Goal: Information Seeking & Learning: Learn about a topic

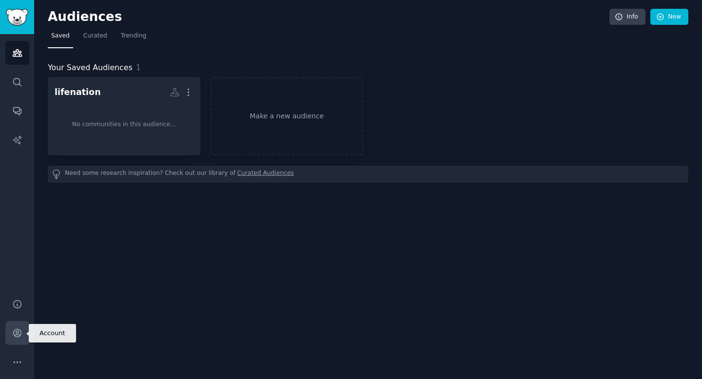
click at [13, 329] on icon "Sidebar" at bounding box center [17, 333] width 10 height 10
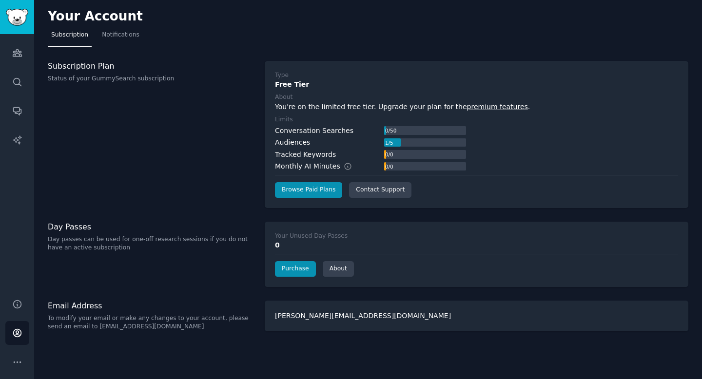
click at [316, 242] on div "0" at bounding box center [476, 245] width 403 height 10
click at [292, 268] on link "Purchase" at bounding box center [295, 269] width 41 height 16
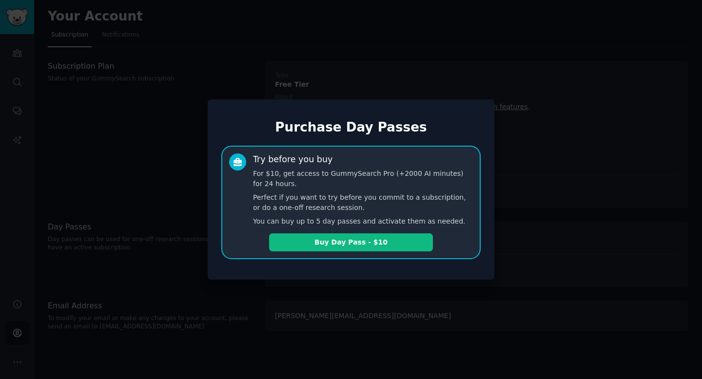
click at [292, 268] on div "Purchase Day Passes Try before you buy For $10, get access to GummySearch Pro (…" at bounding box center [351, 189] width 287 height 180
click at [212, 132] on div "Purchase Day Passes Try before you buy For $10, get access to GummySearch Pro (…" at bounding box center [351, 189] width 287 height 180
click at [559, 24] on div at bounding box center [351, 189] width 702 height 379
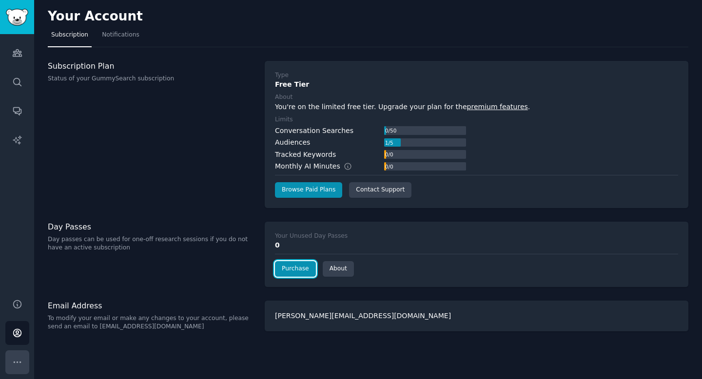
click at [16, 364] on icon "Sidebar" at bounding box center [17, 362] width 10 height 10
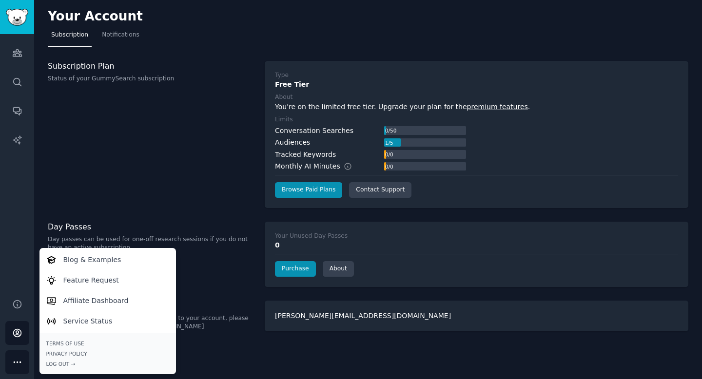
click at [16, 364] on icon "Sidebar" at bounding box center [17, 362] width 10 height 10
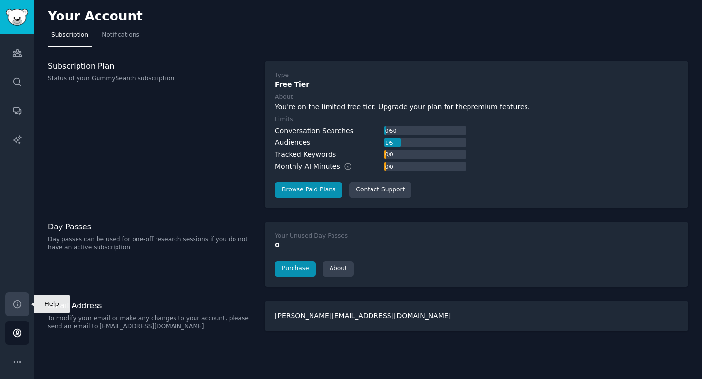
click at [17, 307] on icon "Sidebar" at bounding box center [17, 304] width 10 height 10
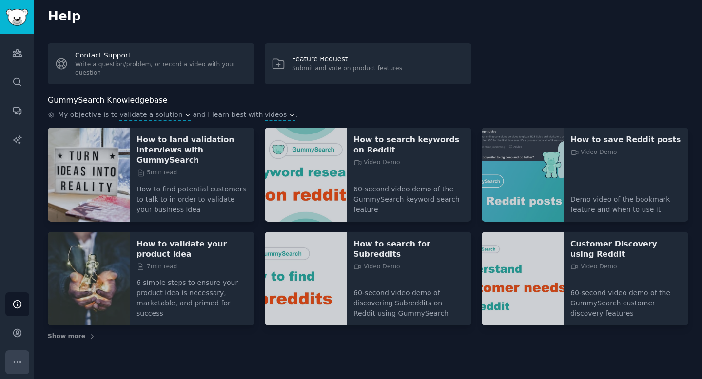
click at [17, 355] on button "More" at bounding box center [17, 363] width 24 height 24
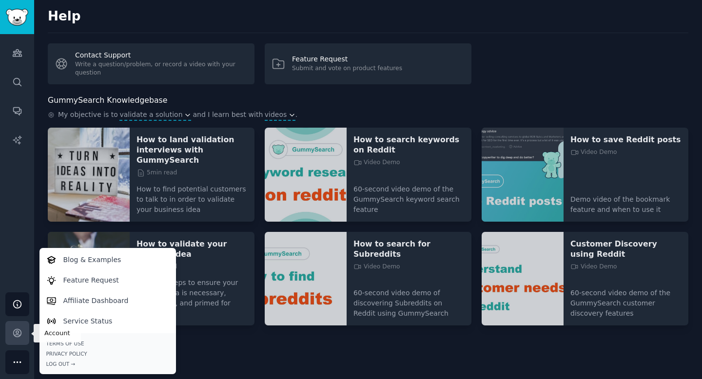
click at [22, 335] on link "Account" at bounding box center [17, 333] width 24 height 24
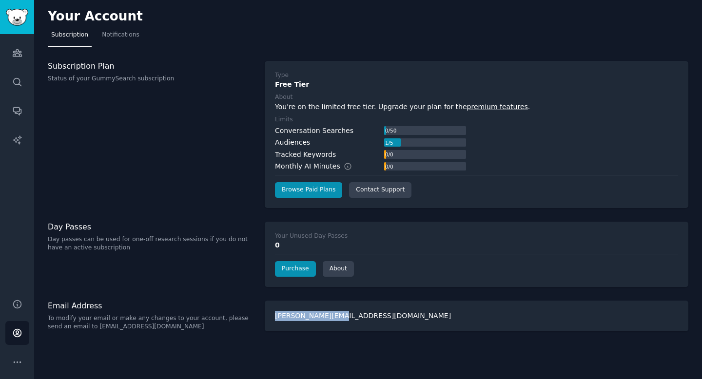
drag, startPoint x: 359, startPoint y: 310, endPoint x: 351, endPoint y: 312, distance: 7.9
click at [351, 312] on div "[PERSON_NAME][EMAIL_ADDRESS][DOMAIN_NAME]" at bounding box center [477, 316] width 424 height 31
copy div "[PERSON_NAME][EMAIL_ADDRESS][DOMAIN_NAME]"
click at [22, 291] on div "Help Account More" at bounding box center [17, 333] width 34 height 92
click at [22, 297] on link "Help" at bounding box center [17, 305] width 24 height 24
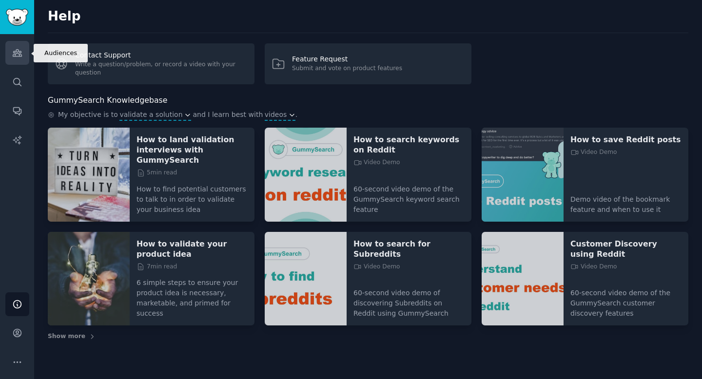
click at [24, 57] on link "Audiences" at bounding box center [17, 53] width 24 height 24
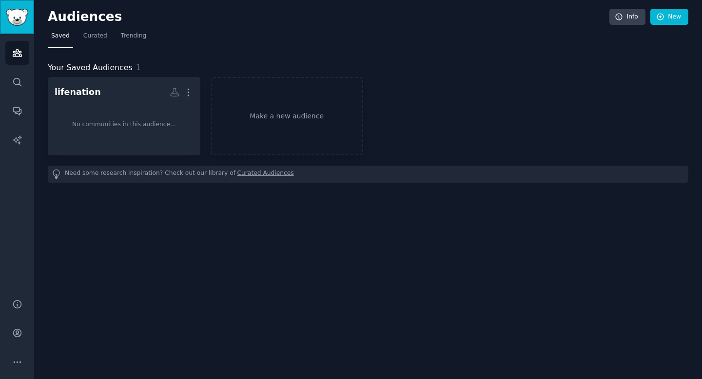
click at [16, 30] on link "Sidebar" at bounding box center [17, 17] width 34 height 34
click at [18, 22] on img "Sidebar" at bounding box center [17, 17] width 22 height 17
click at [18, 83] on icon "Sidebar" at bounding box center [17, 82] width 10 height 10
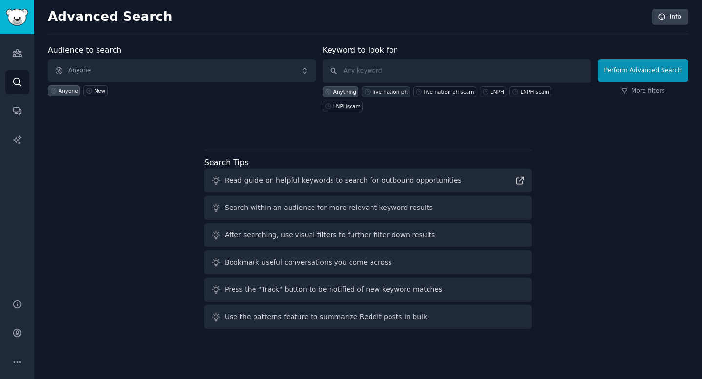
click at [380, 90] on div "live nation ph" at bounding box center [390, 91] width 35 height 7
type input "live nation ph"
click at [613, 82] on div "Perform Advanced Search More filters" at bounding box center [643, 80] width 91 height 63
click at [617, 77] on button "Perform Advanced Search" at bounding box center [643, 70] width 91 height 22
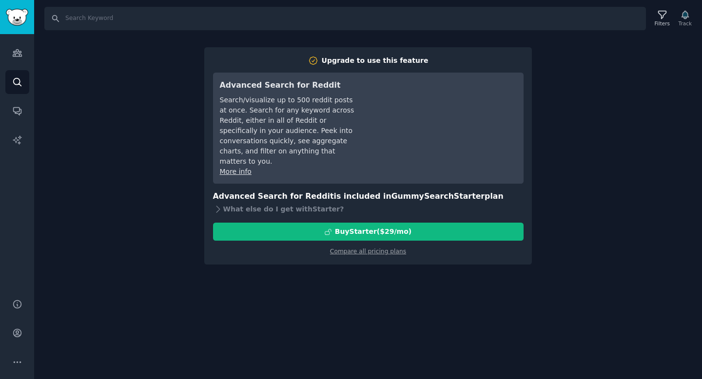
click at [18, 65] on div "Audiences Search Conversations AI Reports" at bounding box center [17, 160] width 34 height 253
click at [24, 79] on link "Search" at bounding box center [17, 82] width 24 height 24
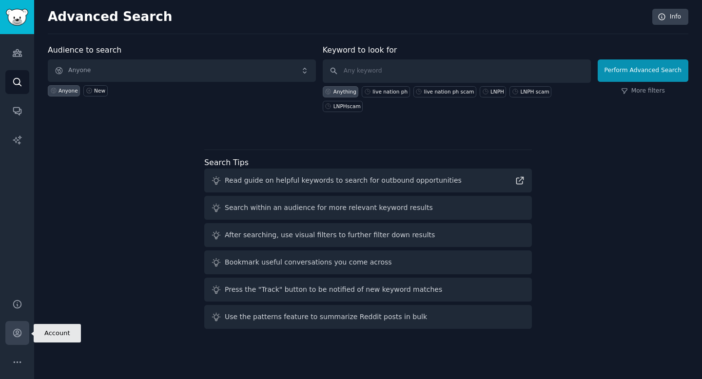
click at [19, 330] on icon "Sidebar" at bounding box center [17, 334] width 8 height 8
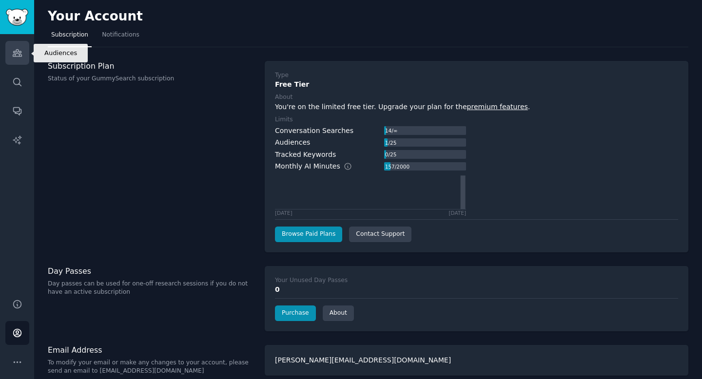
click at [19, 61] on link "Audiences" at bounding box center [17, 53] width 24 height 24
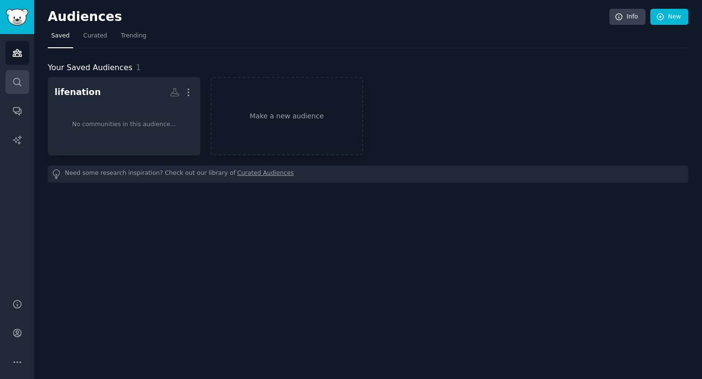
click at [16, 79] on icon "Sidebar" at bounding box center [17, 82] width 10 height 10
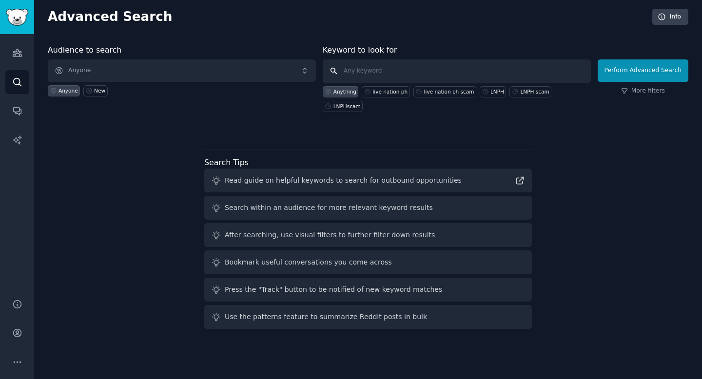
click at [422, 61] on input "text" at bounding box center [457, 70] width 268 height 23
paste input "LNPH scam"
click at [394, 89] on div "live nation ph" at bounding box center [390, 91] width 35 height 7
type input "live nation ph"
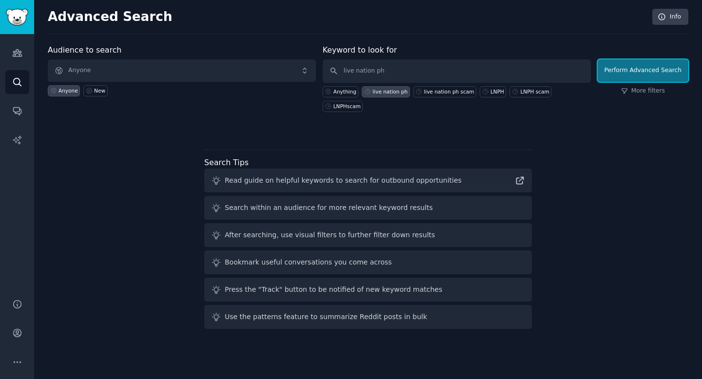
click at [661, 70] on button "Perform Advanced Search" at bounding box center [643, 70] width 91 height 22
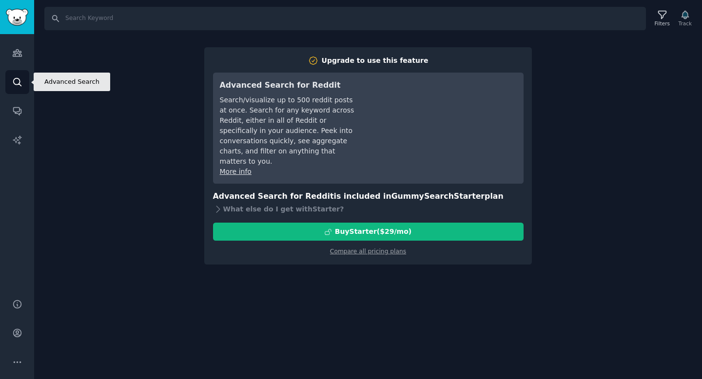
click at [16, 86] on icon "Sidebar" at bounding box center [17, 82] width 10 height 10
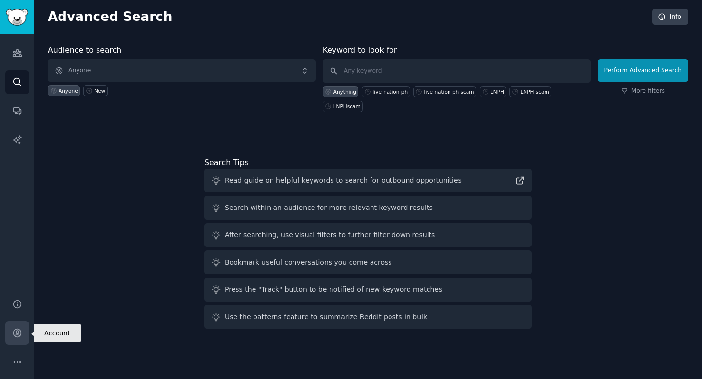
click at [21, 339] on link "Account" at bounding box center [17, 333] width 24 height 24
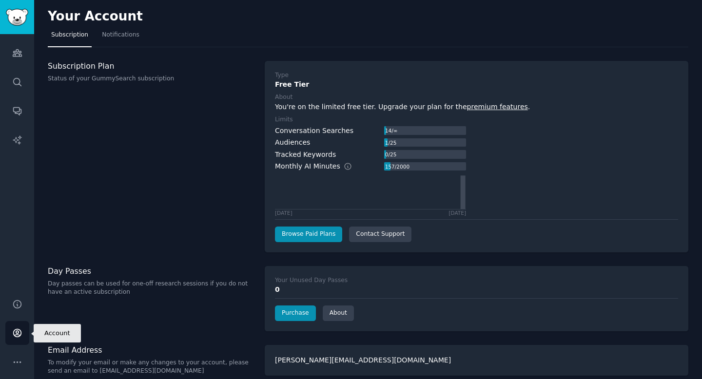
click at [6, 341] on link "Account" at bounding box center [17, 333] width 24 height 24
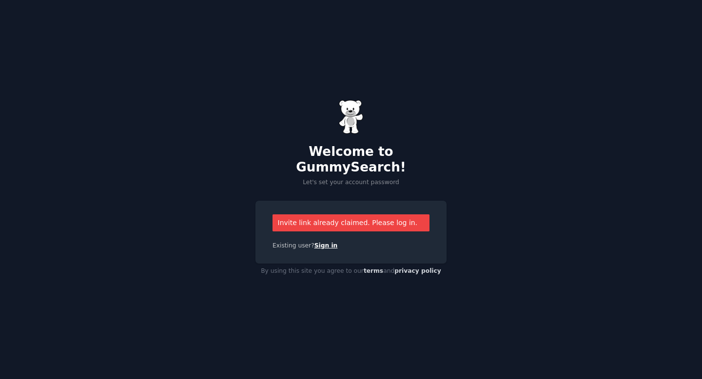
click at [316, 242] on link "Sign in" at bounding box center [326, 245] width 23 height 7
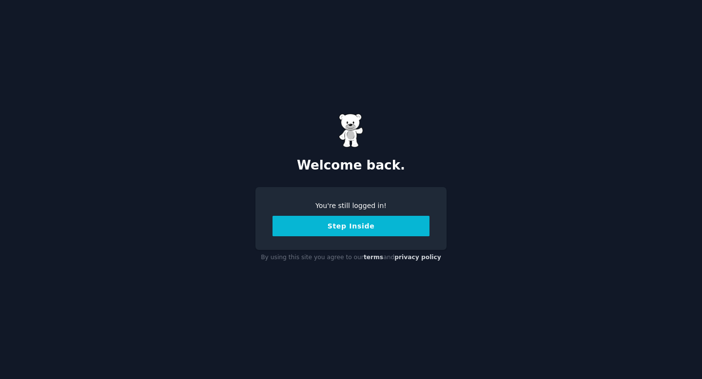
click at [315, 229] on button "Step Inside" at bounding box center [351, 226] width 157 height 20
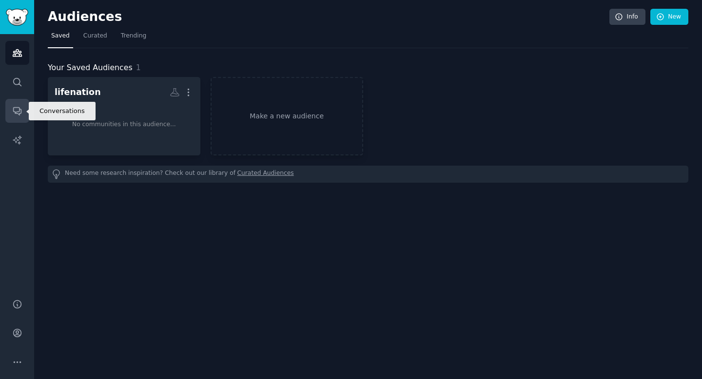
click at [12, 107] on icon "Sidebar" at bounding box center [17, 111] width 10 height 10
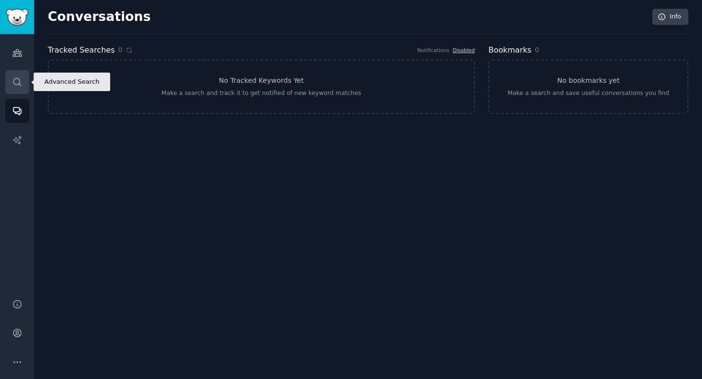
click at [15, 79] on icon "Sidebar" at bounding box center [17, 82] width 10 height 10
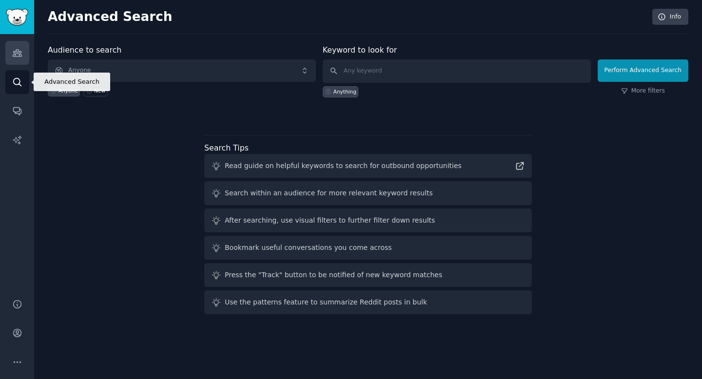
click at [17, 61] on link "Audiences" at bounding box center [17, 53] width 24 height 24
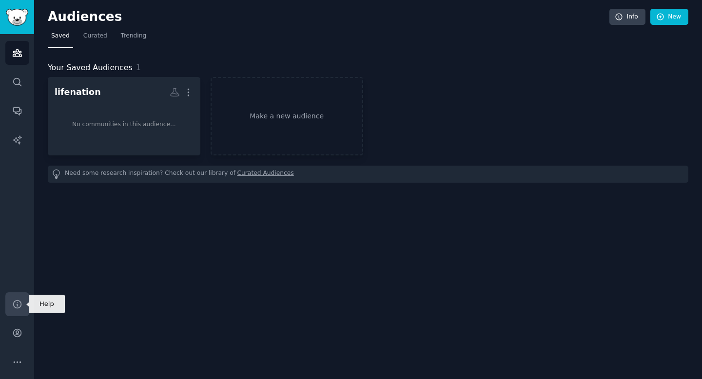
click at [19, 309] on icon "Sidebar" at bounding box center [17, 304] width 10 height 10
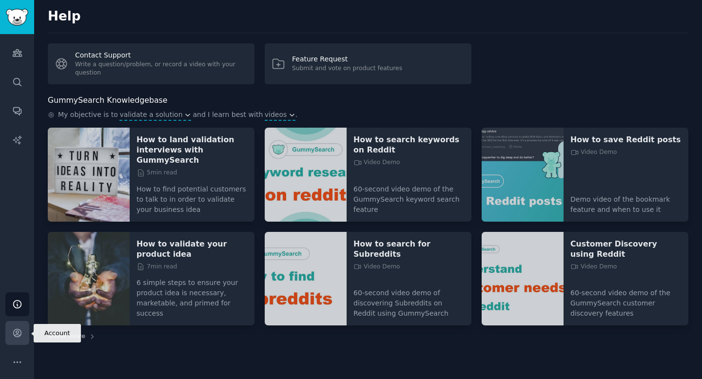
click at [21, 336] on icon "Sidebar" at bounding box center [17, 333] width 10 height 10
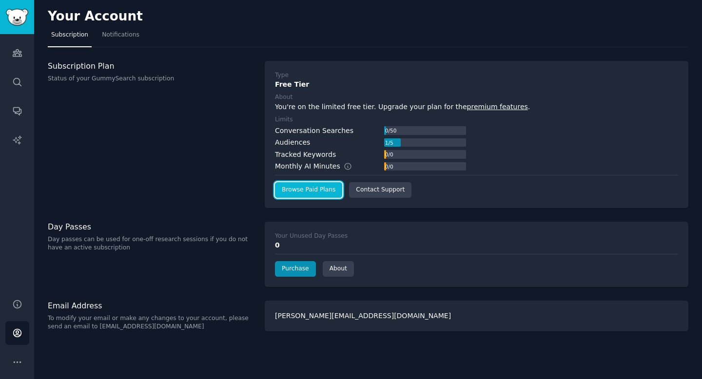
click at [329, 190] on link "Browse Paid Plans" at bounding box center [308, 190] width 67 height 16
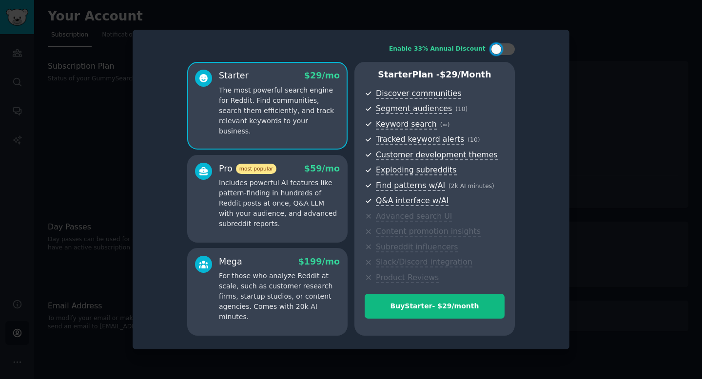
click at [120, 157] on div at bounding box center [351, 189] width 702 height 379
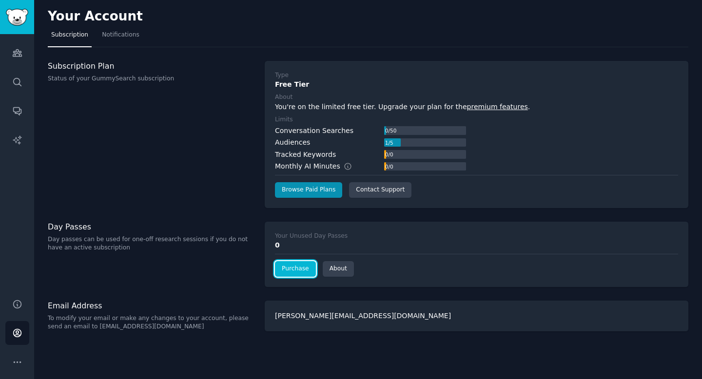
click at [285, 263] on link "Purchase" at bounding box center [295, 269] width 41 height 16
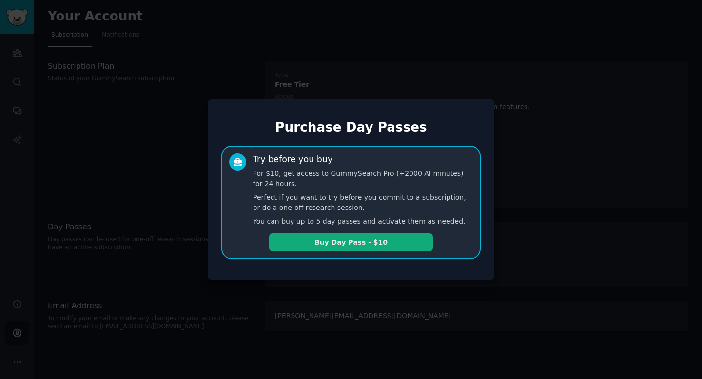
click at [293, 241] on button "Buy Day Pass - $10" at bounding box center [351, 243] width 164 height 18
click at [118, 99] on div at bounding box center [351, 189] width 702 height 379
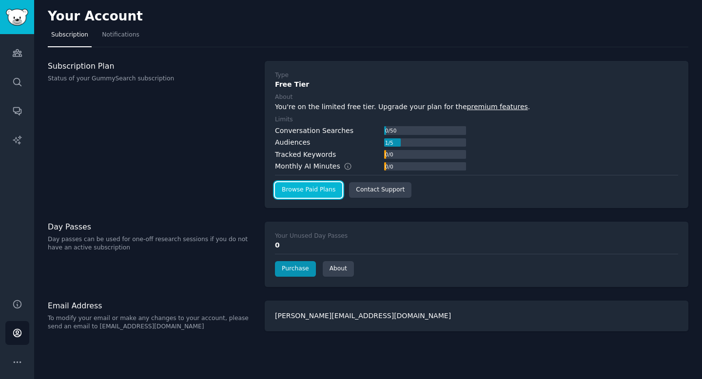
click at [283, 197] on link "Browse Paid Plans" at bounding box center [308, 190] width 67 height 16
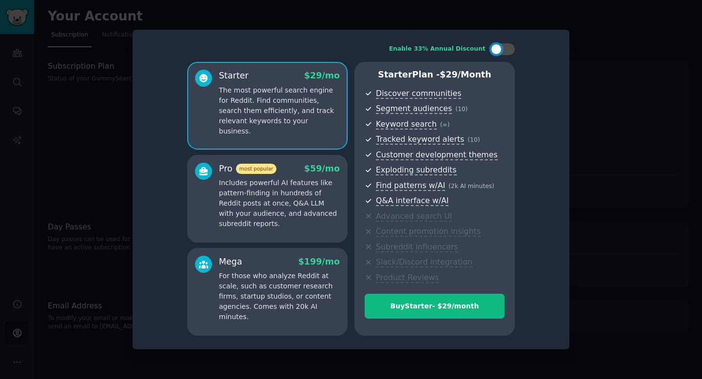
click at [133, 191] on div "Enable 33% Annual Discount Starter $ 29 /mo The most powerful search engine for…" at bounding box center [351, 190] width 437 height 320
click at [125, 192] on div at bounding box center [351, 189] width 702 height 379
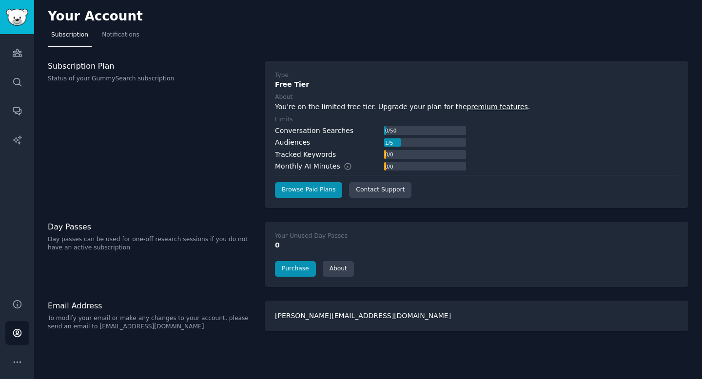
click at [110, 192] on div "Subscription Plan Status of your GummySearch subscription" at bounding box center [151, 134] width 207 height 147
click at [289, 264] on link "Purchase" at bounding box center [295, 269] width 41 height 16
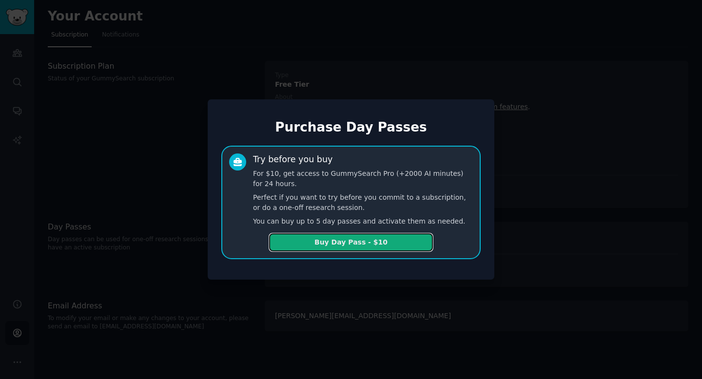
click at [349, 241] on button "Buy Day Pass - $10" at bounding box center [351, 243] width 164 height 18
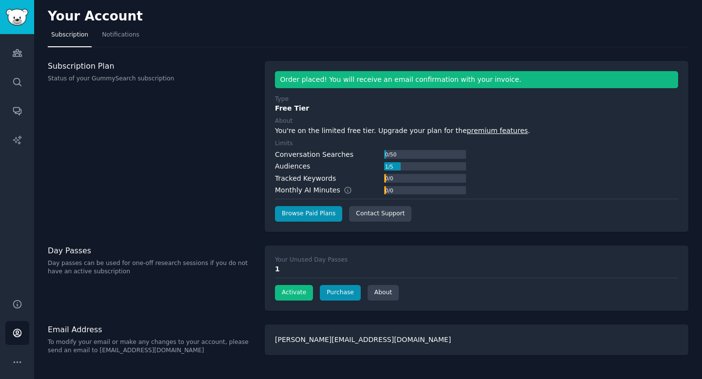
click at [29, 67] on div "Audiences Search Conversations AI Reports" at bounding box center [17, 160] width 34 height 253
click at [22, 64] on link "Audiences" at bounding box center [17, 53] width 24 height 24
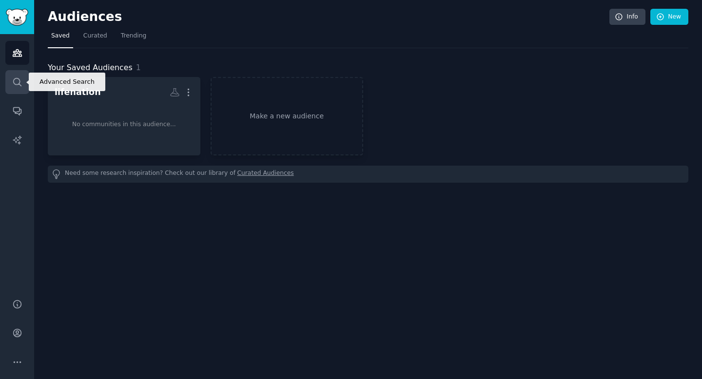
click at [20, 75] on link "Search" at bounding box center [17, 82] width 24 height 24
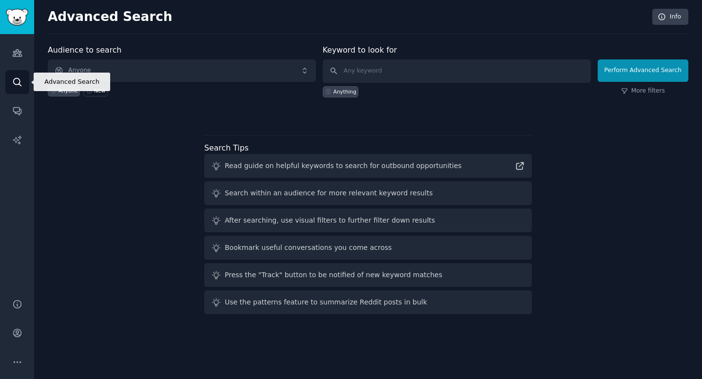
click at [20, 93] on link "Search" at bounding box center [17, 82] width 24 height 24
click at [332, 64] on input "text" at bounding box center [457, 70] width 268 height 23
type input "livenation"
click button "Perform Advanced Search" at bounding box center [643, 70] width 91 height 22
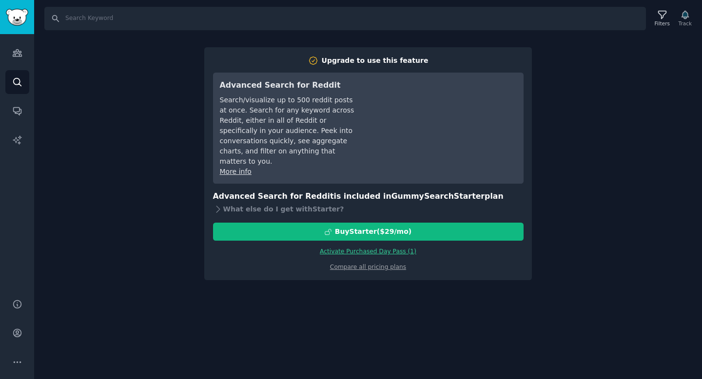
click at [353, 248] on link "Activate Purchased Day Pass ( 1 )" at bounding box center [368, 251] width 97 height 7
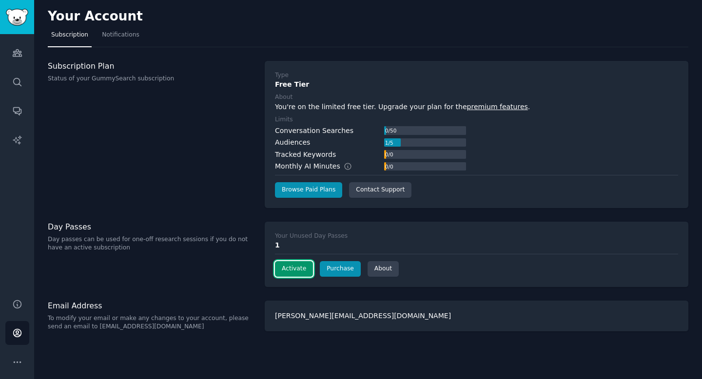
click at [297, 273] on button "Activate" at bounding box center [294, 269] width 38 height 16
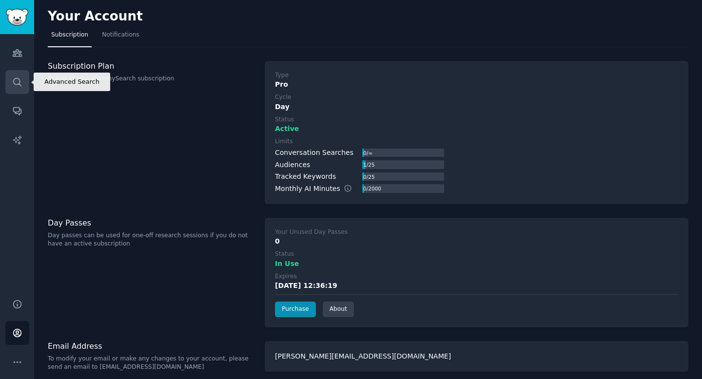
click at [13, 80] on icon "Sidebar" at bounding box center [17, 82] width 8 height 8
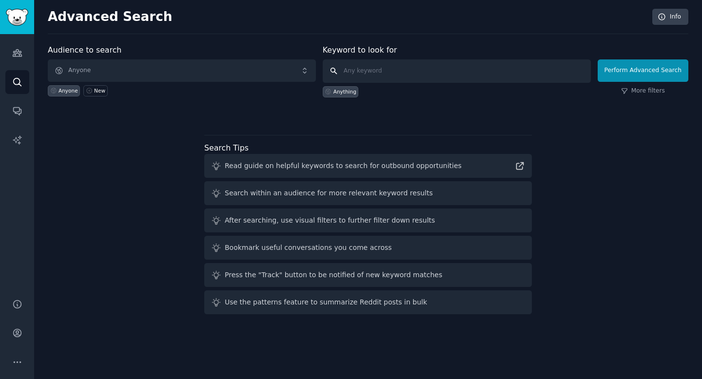
click at [403, 67] on input "text" at bounding box center [457, 70] width 268 height 23
click at [370, 71] on input "text" at bounding box center [457, 70] width 268 height 23
paste input "fuck ticketmaster"
type input "fuck ticketmaster"
click at [641, 65] on button "Perform Advanced Search" at bounding box center [643, 70] width 91 height 22
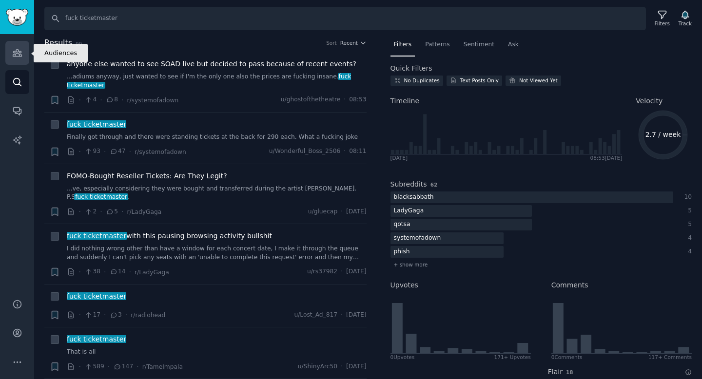
click at [20, 56] on icon "Sidebar" at bounding box center [17, 53] width 9 height 7
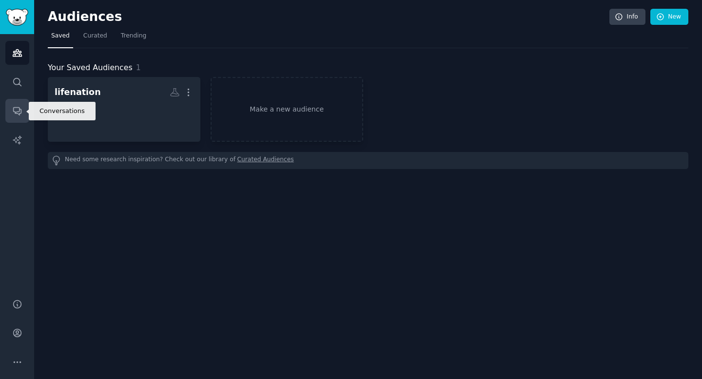
click at [17, 106] on icon "Sidebar" at bounding box center [17, 111] width 10 height 10
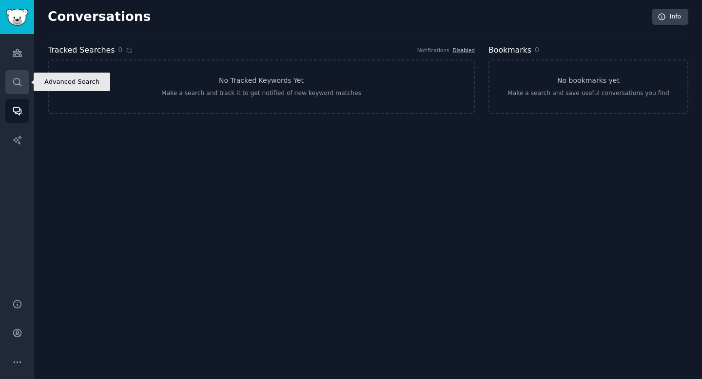
click at [17, 81] on icon "Sidebar" at bounding box center [17, 82] width 10 height 10
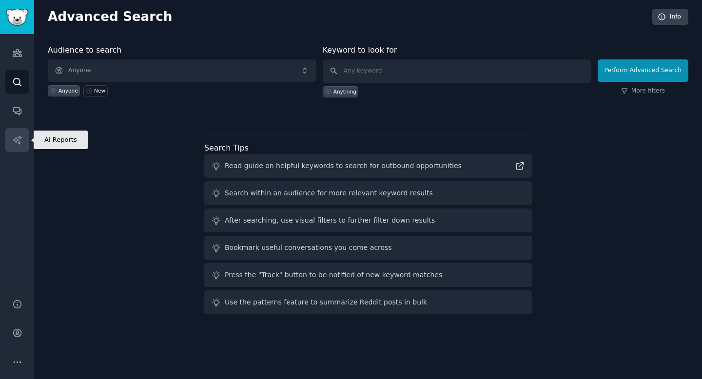
click at [19, 138] on icon "Sidebar" at bounding box center [17, 140] width 10 height 10
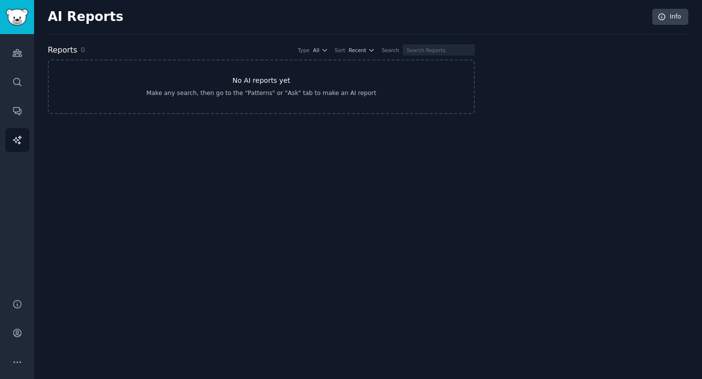
click at [193, 85] on link "No AI reports yet Make any search, then go to the "Patterns" or "Ask" tab to ma…" at bounding box center [261, 86] width 427 height 55
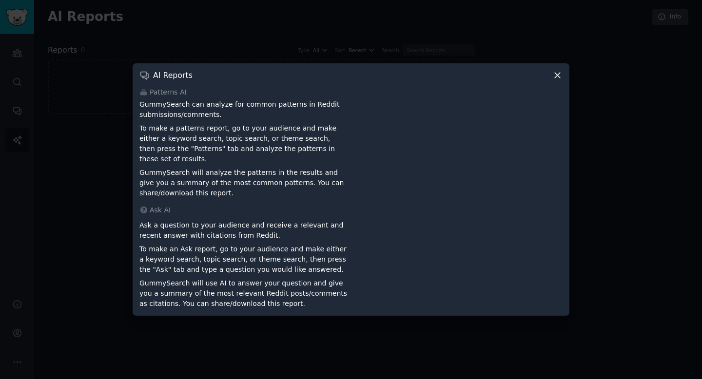
click at [258, 180] on p "GummySearch will analyze the patterns in the results and give you a summary of …" at bounding box center [243, 183] width 208 height 31
click at [555, 80] on icon at bounding box center [558, 75] width 10 height 10
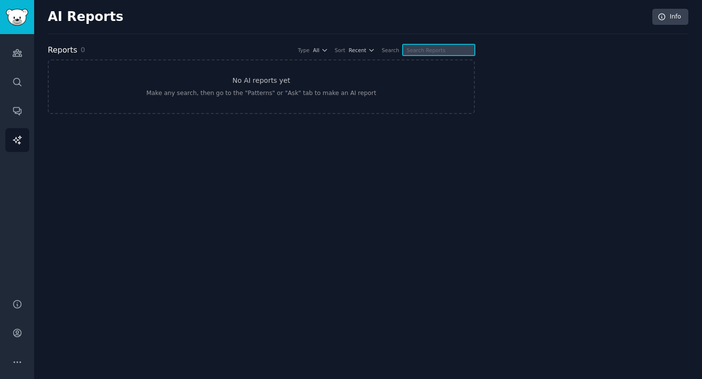
click at [415, 49] on input "text" at bounding box center [439, 49] width 72 height 11
click at [382, 89] on link "No AI reports yet Make any search, then go to the "Patterns" or "Ask" tab to ma…" at bounding box center [261, 86] width 427 height 55
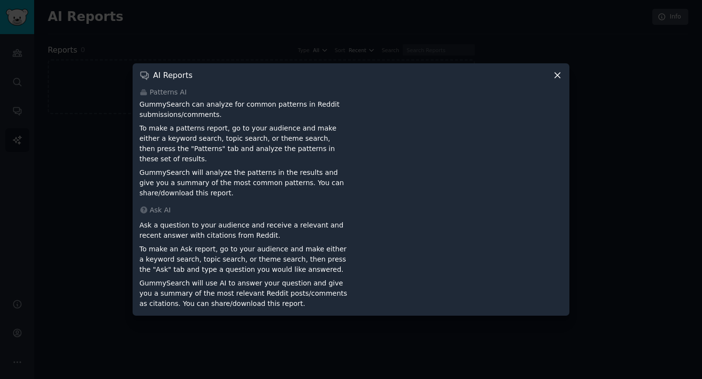
click at [266, 53] on div at bounding box center [351, 189] width 702 height 379
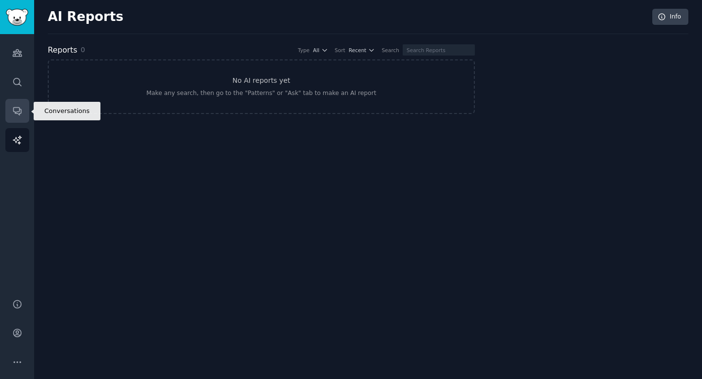
click at [18, 108] on icon "Sidebar" at bounding box center [17, 112] width 8 height 8
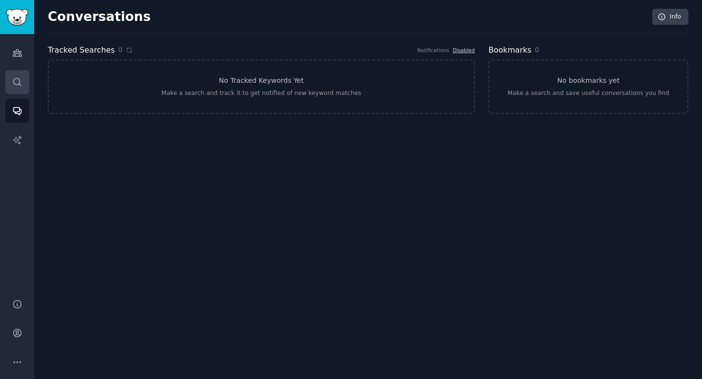
click at [14, 84] on icon "Sidebar" at bounding box center [17, 82] width 10 height 10
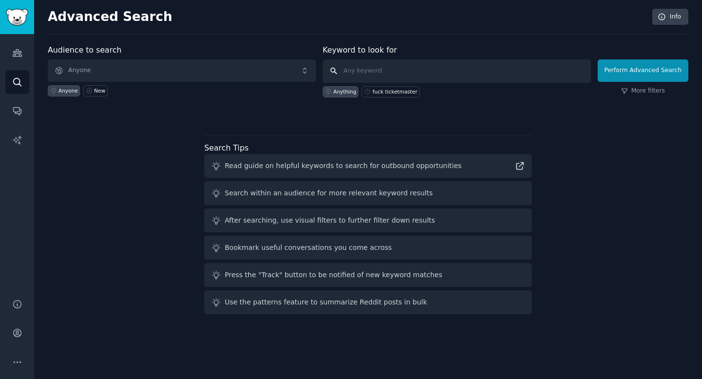
click at [395, 72] on input "text" at bounding box center [457, 70] width 268 height 23
paste input "fuck ticketmaster"
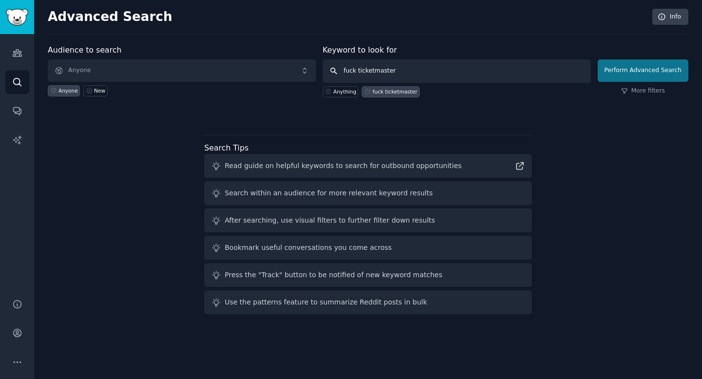
type input "fuck ticketmaster"
click at [619, 76] on button "Perform Advanced Search" at bounding box center [643, 70] width 91 height 22
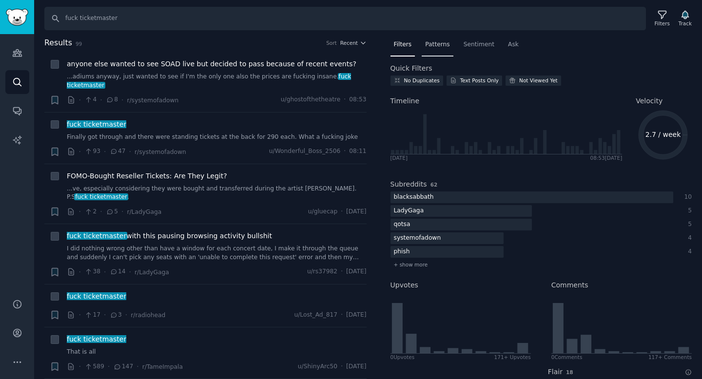
click at [447, 40] on span "Patterns" at bounding box center [437, 44] width 24 height 9
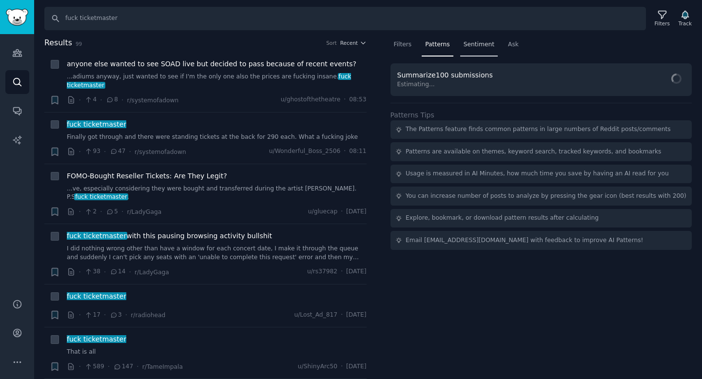
click at [471, 45] on span "Sentiment" at bounding box center [479, 44] width 31 height 9
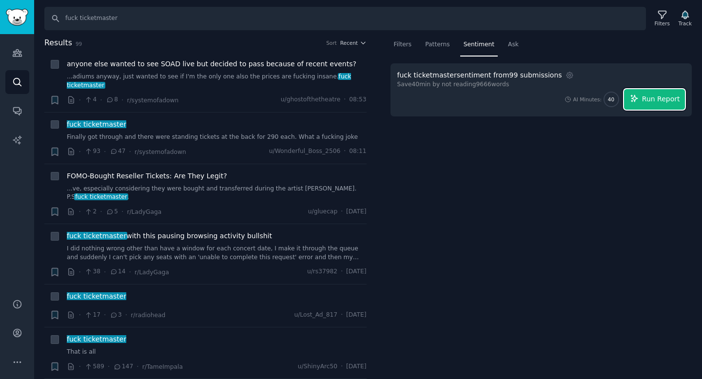
click at [646, 89] on button "Run Report" at bounding box center [654, 99] width 61 height 20
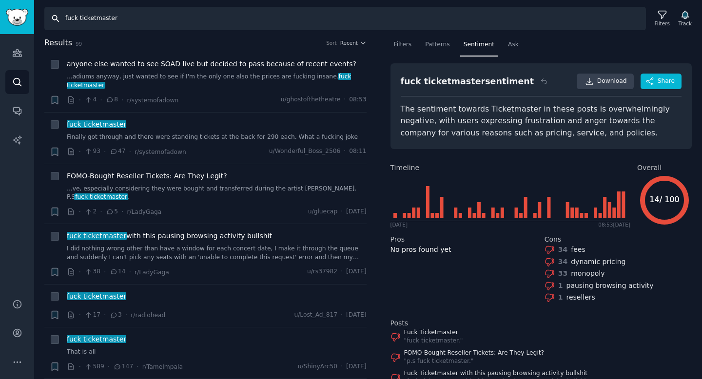
drag, startPoint x: 78, startPoint y: 18, endPoint x: 12, endPoint y: 15, distance: 65.9
click at [12, 15] on div "Audiences Search Conversations AI Reports Help Account More Search fuck ticketm…" at bounding box center [351, 189] width 702 height 379
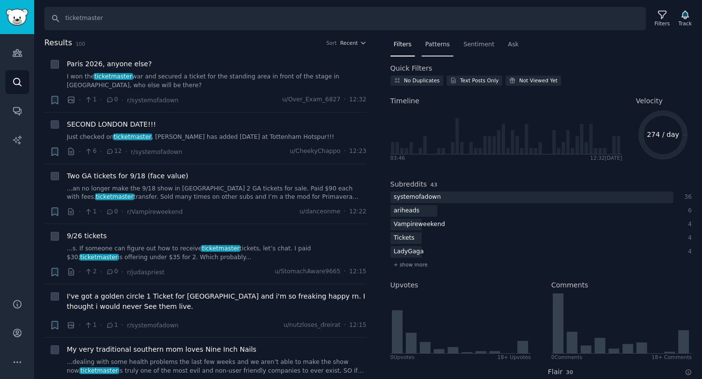
click at [439, 41] on span "Patterns" at bounding box center [437, 44] width 24 height 9
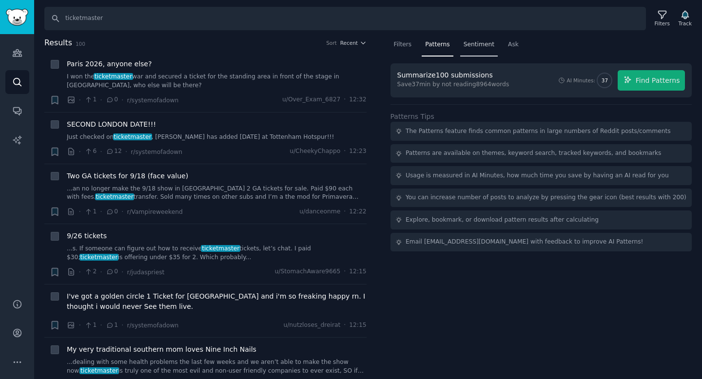
click at [483, 44] on span "Sentiment" at bounding box center [479, 44] width 31 height 9
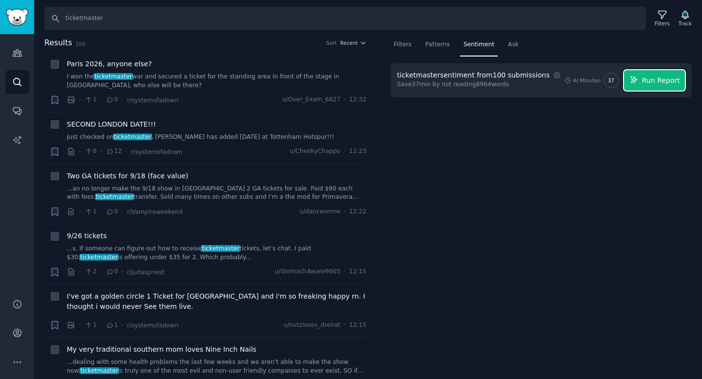
click at [641, 82] on button "Run Report" at bounding box center [654, 80] width 61 height 20
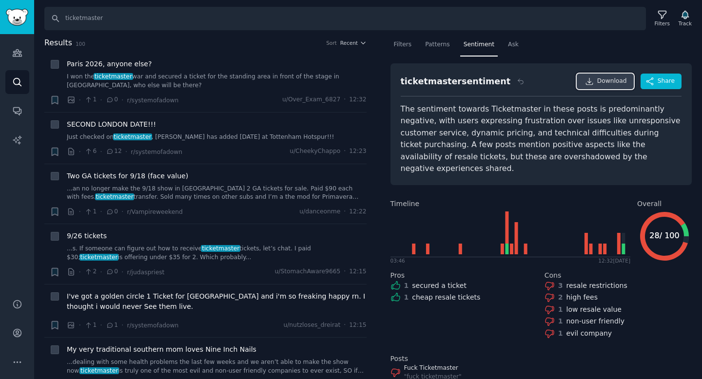
click at [597, 79] on span "Download" at bounding box center [612, 81] width 30 height 9
click at [125, 26] on input "ticketmaster" at bounding box center [345, 18] width 602 height 23
paste input "live nation"
type input "live nation"
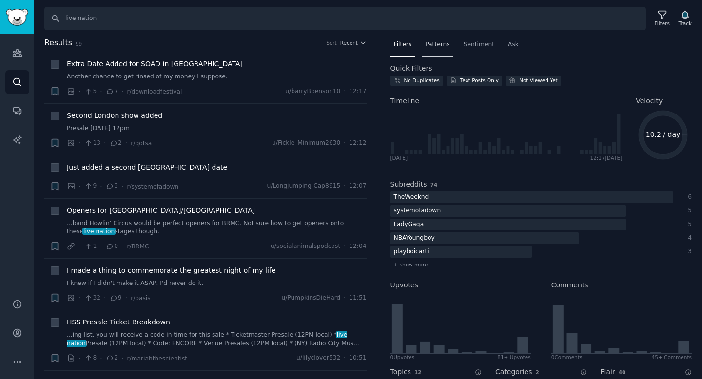
click at [443, 49] on div "Patterns" at bounding box center [437, 47] width 31 height 20
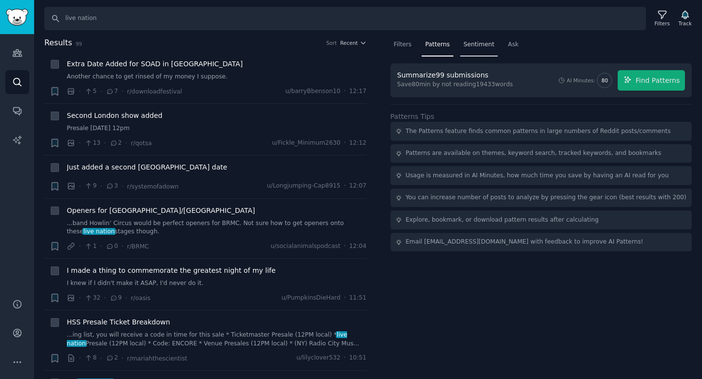
click at [475, 50] on div "Sentiment" at bounding box center [479, 47] width 38 height 20
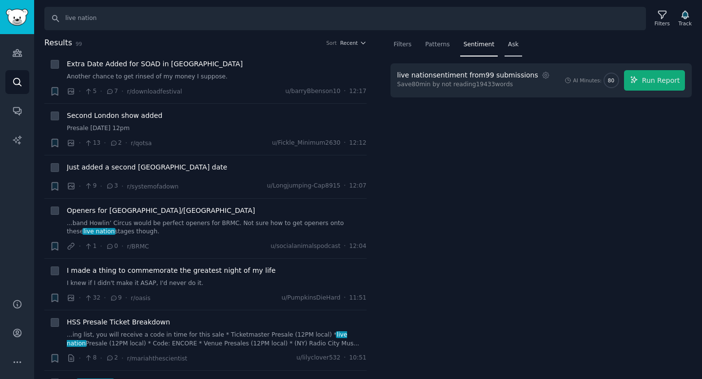
click at [512, 50] on div "Ask" at bounding box center [514, 47] width 18 height 20
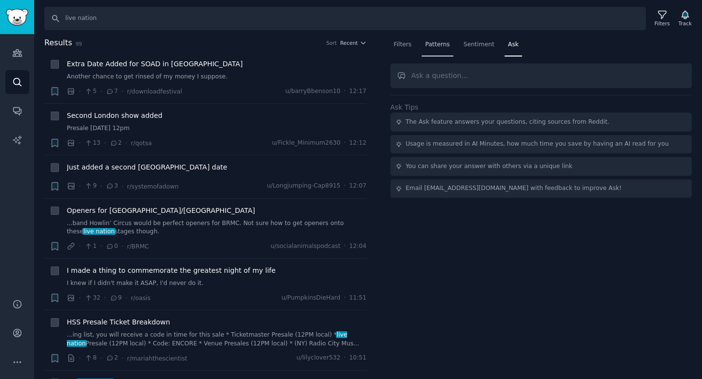
click at [439, 47] on span "Patterns" at bounding box center [437, 44] width 24 height 9
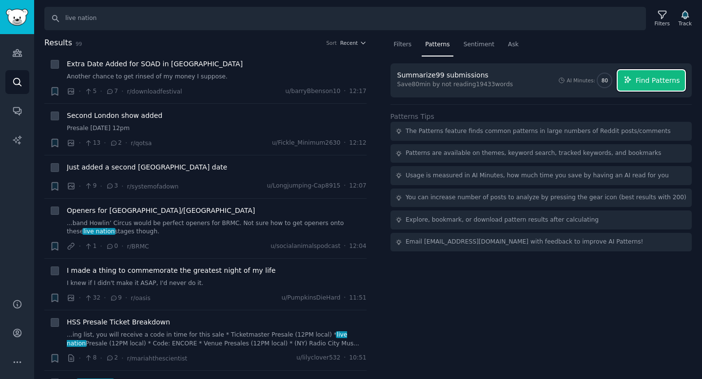
click at [642, 74] on button "Find Patterns" at bounding box center [651, 80] width 67 height 20
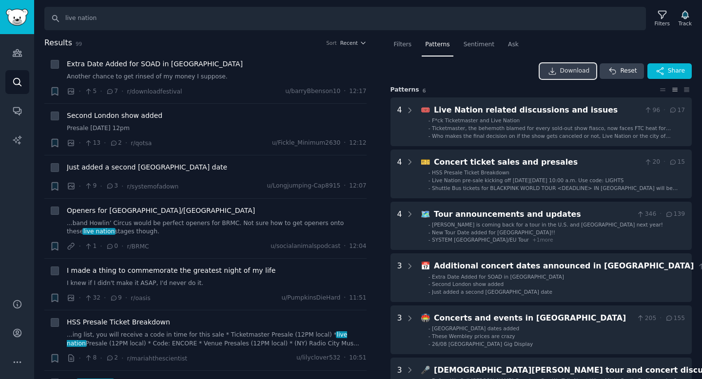
click at [574, 78] on link "Download" at bounding box center [568, 71] width 57 height 16
click at [477, 65] on div "Download Reset Share" at bounding box center [542, 71] width 302 height 16
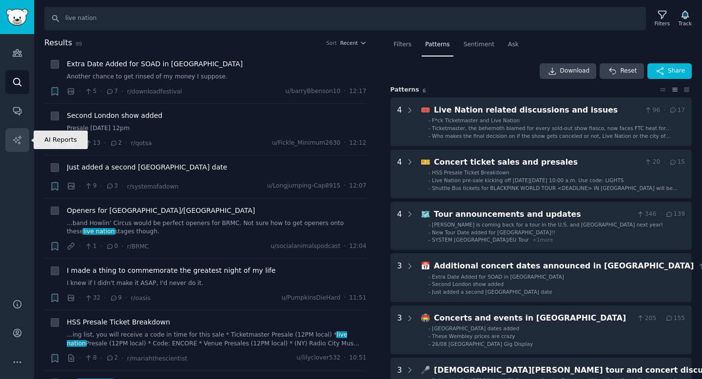
click at [23, 142] on link "AI Reports" at bounding box center [17, 140] width 24 height 24
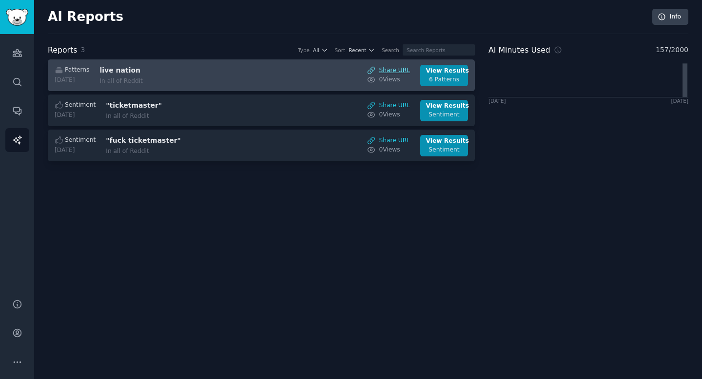
click at [388, 68] on link "Share URL" at bounding box center [388, 70] width 43 height 9
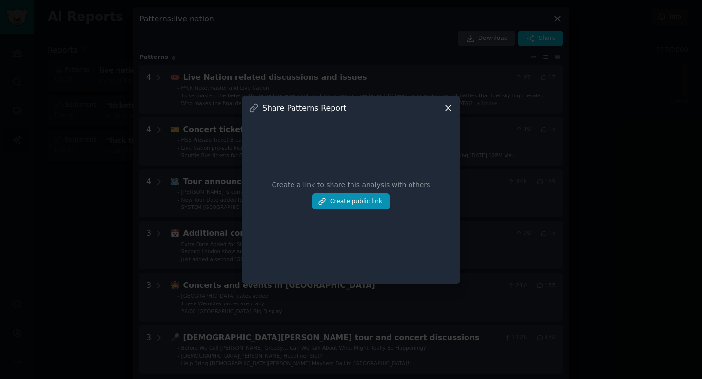
click at [389, 202] on div "Create a link to share this analysis with others Create public link" at bounding box center [351, 195] width 205 height 164
click at [378, 202] on button "Create public link" at bounding box center [351, 202] width 77 height 17
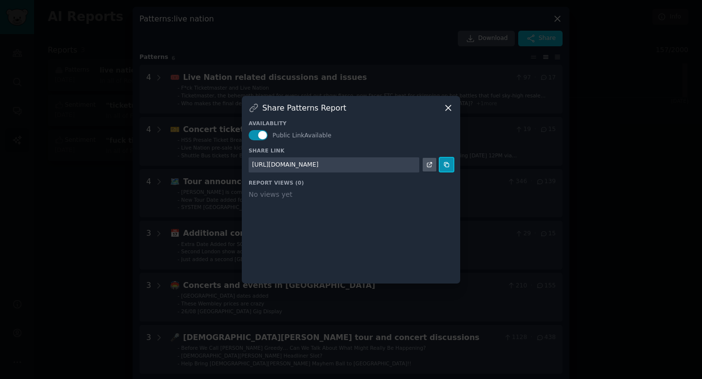
click at [452, 165] on button at bounding box center [447, 165] width 14 height 14
click at [448, 165] on icon at bounding box center [446, 164] width 7 height 7
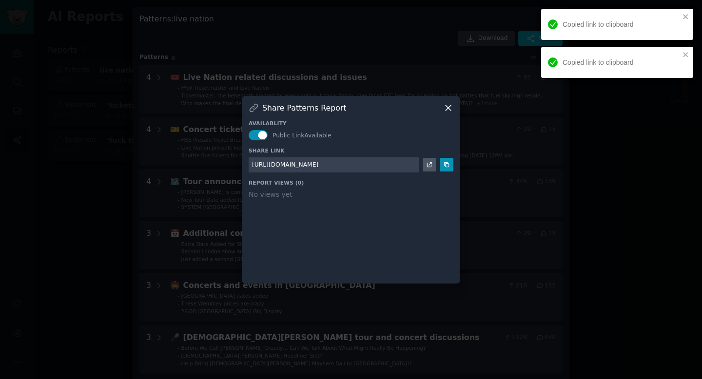
click at [487, 123] on div at bounding box center [351, 189] width 702 height 379
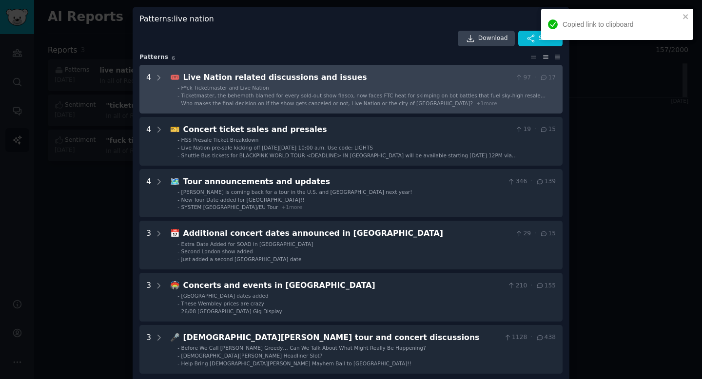
click at [418, 75] on div "Live Nation related discussions and issues" at bounding box center [347, 78] width 328 height 12
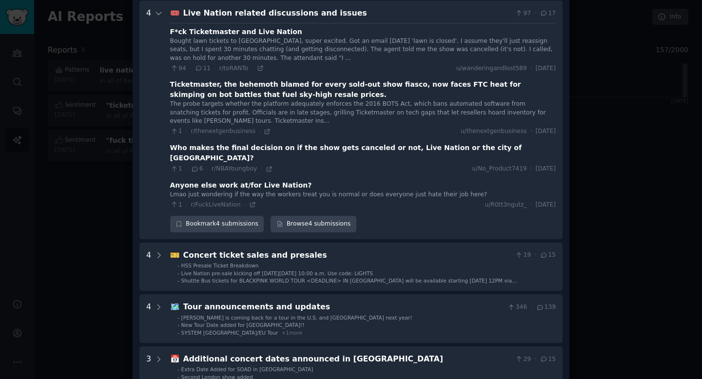
scroll to position [65, 0]
click at [327, 216] on link "Browse 4 submissions" at bounding box center [313, 224] width 85 height 17
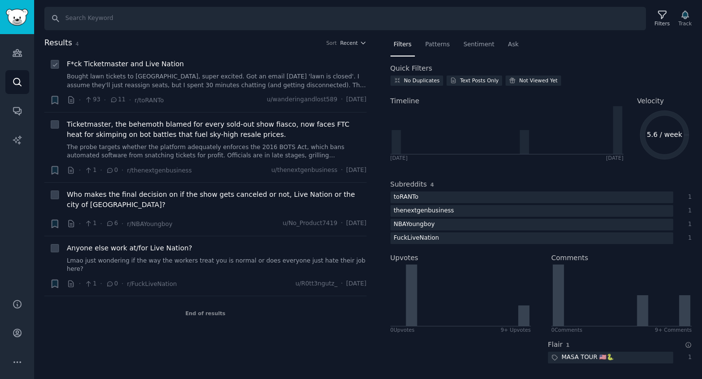
click at [113, 103] on icon at bounding box center [114, 100] width 9 height 7
click at [118, 101] on span "11" at bounding box center [118, 100] width 16 height 9
click at [142, 99] on span "r/toRANTo" at bounding box center [149, 100] width 29 height 7
click at [295, 99] on span "u/wanderingandlost589" at bounding box center [302, 100] width 71 height 9
click at [23, 82] on link "Search" at bounding box center [17, 82] width 24 height 24
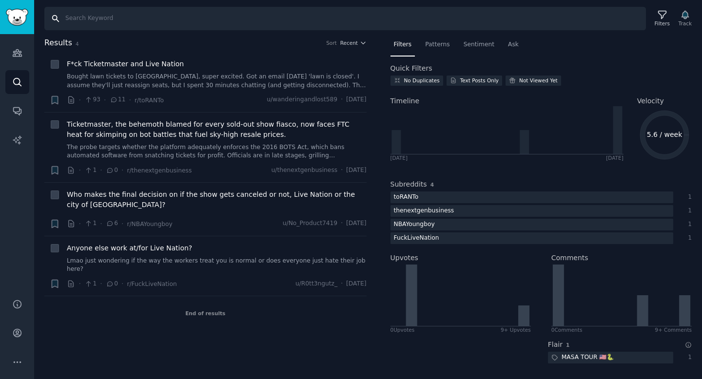
click at [423, 23] on input "Search" at bounding box center [345, 18] width 602 height 23
type input "LNPH scam"
click at [26, 87] on link "Search" at bounding box center [17, 82] width 24 height 24
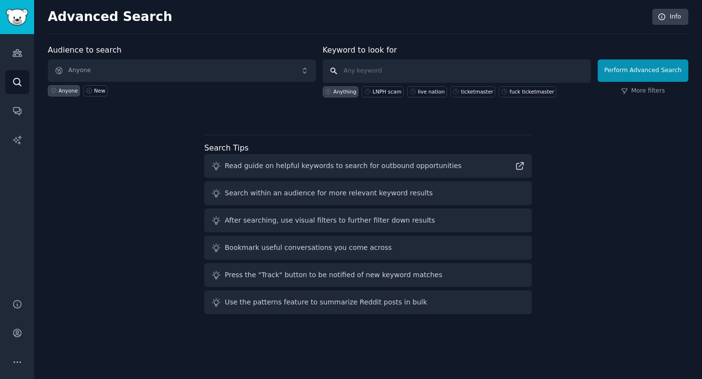
click at [354, 73] on input "text" at bounding box center [457, 70] width 268 height 23
paste input "LNPH scam"
type input "LNPH scam"
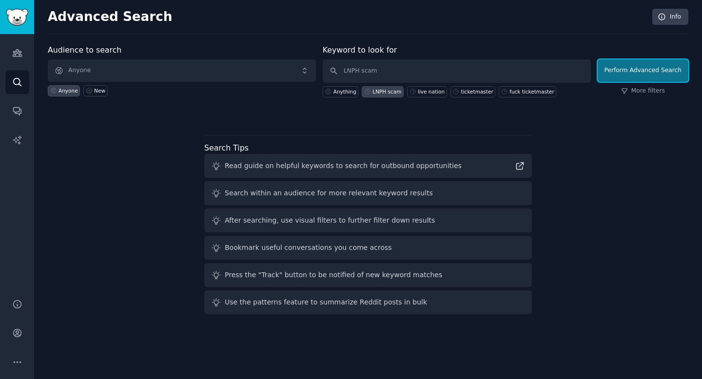
click at [647, 70] on button "Perform Advanced Search" at bounding box center [643, 70] width 91 height 22
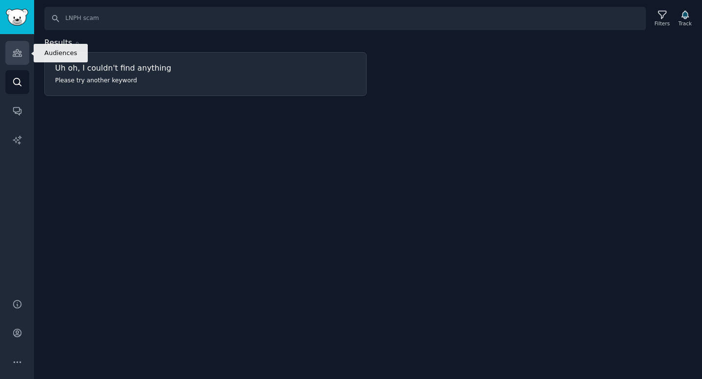
click at [16, 61] on link "Audiences" at bounding box center [17, 53] width 24 height 24
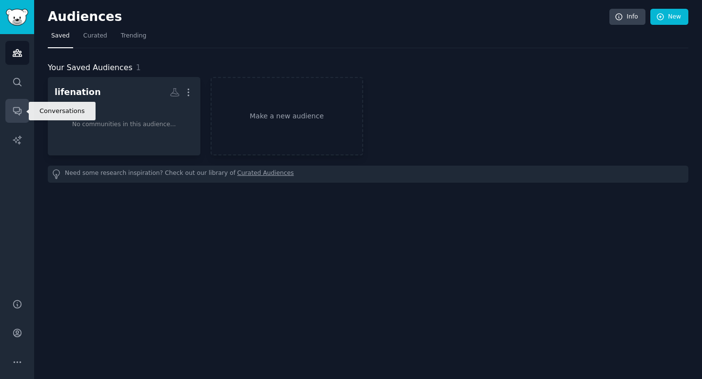
click at [18, 113] on icon "Sidebar" at bounding box center [17, 111] width 10 height 10
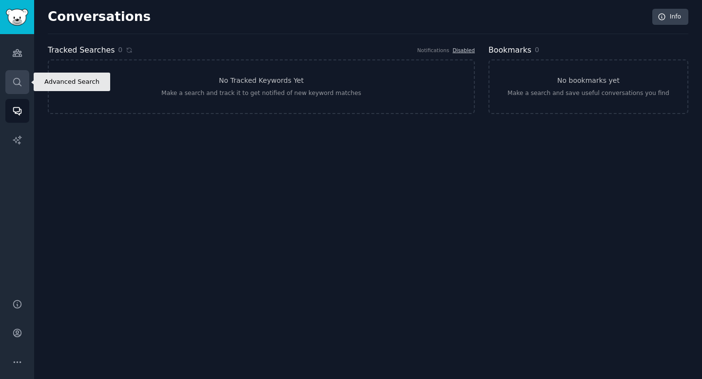
click at [17, 84] on icon "Sidebar" at bounding box center [17, 82] width 8 height 8
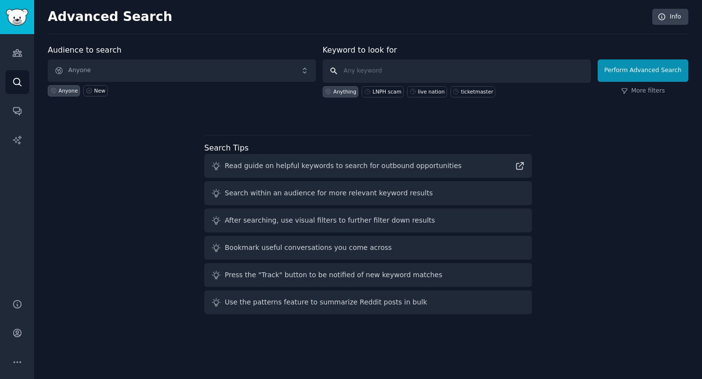
click at [359, 77] on input "text" at bounding box center [457, 70] width 268 height 23
paste input "LNPH scam"
click at [365, 74] on input "LNPH scam" at bounding box center [457, 70] width 268 height 23
type input "LNPHscam"
click at [633, 70] on button "Perform Advanced Search" at bounding box center [643, 70] width 91 height 22
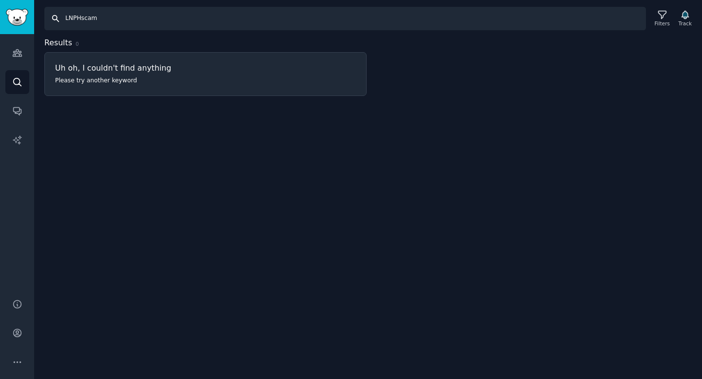
click at [97, 23] on input "LNPHscam" at bounding box center [345, 18] width 602 height 23
click at [81, 20] on input "LNPHscam" at bounding box center [345, 18] width 602 height 23
type input "LNPH scam"
click at [21, 82] on icon "Sidebar" at bounding box center [17, 82] width 10 height 10
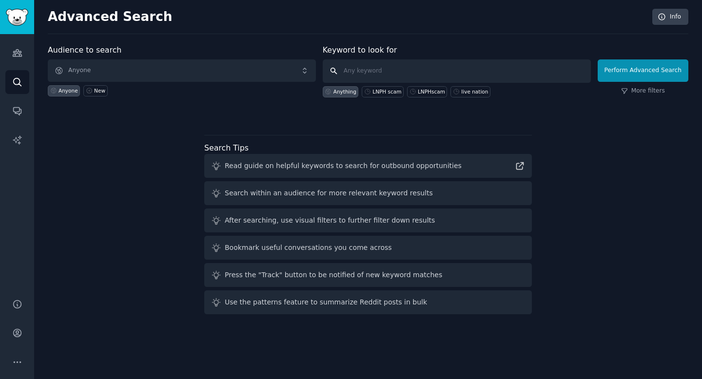
click at [409, 62] on input "text" at bounding box center [457, 70] width 268 height 23
paste input "LNPH scam"
drag, startPoint x: 361, startPoint y: 72, endPoint x: 419, endPoint y: 65, distance: 58.9
click at [414, 68] on input "LNPH scam" at bounding box center [457, 70] width 268 height 23
type input "LNPH"
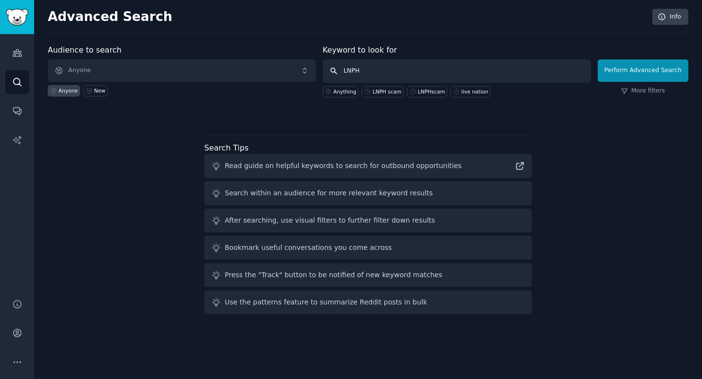
click button "Perform Advanced Search" at bounding box center [643, 70] width 91 height 22
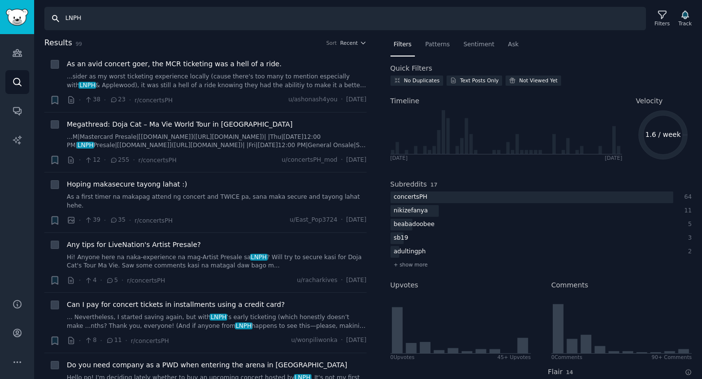
click at [161, 25] on input "LNPH" at bounding box center [345, 18] width 602 height 23
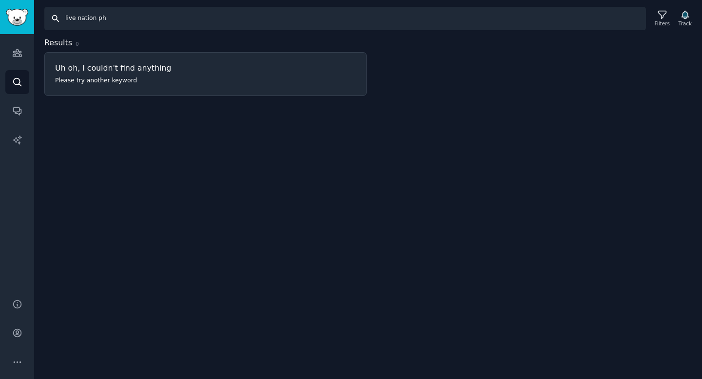
type input "live nation ph"
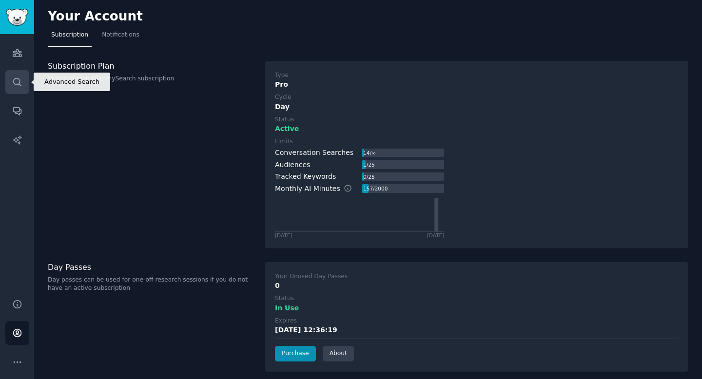
click at [16, 83] on icon "Sidebar" at bounding box center [17, 82] width 10 height 10
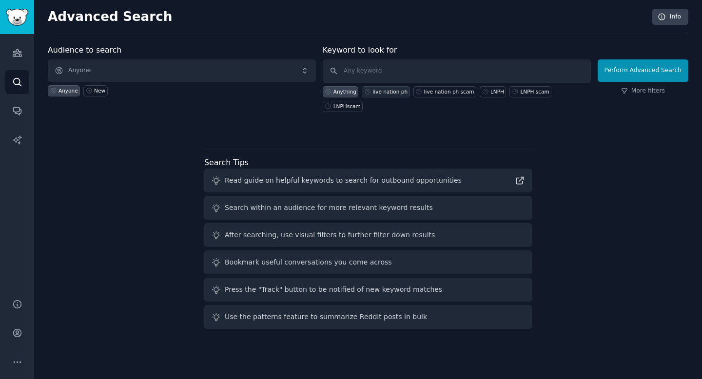
click at [388, 95] on div "live nation ph" at bounding box center [386, 91] width 48 height 11
type input "live nation ph"
click at [603, 76] on button "Perform Advanced Search" at bounding box center [643, 70] width 91 height 22
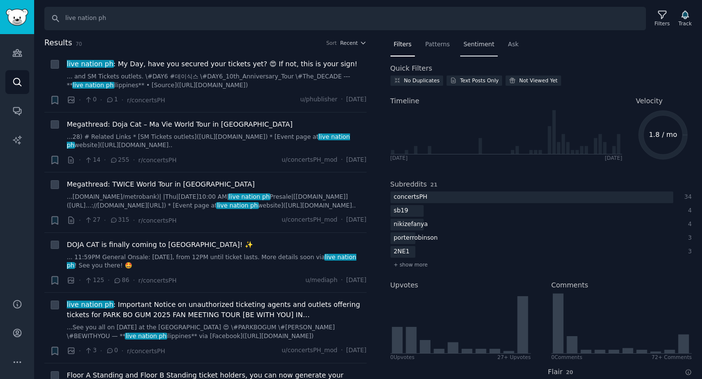
click at [478, 52] on div "Sentiment" at bounding box center [479, 47] width 38 height 20
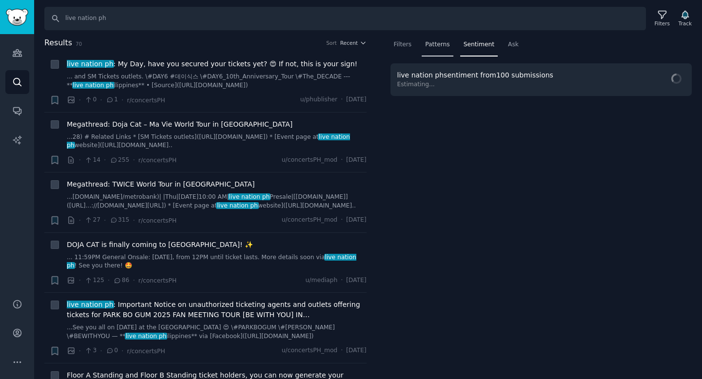
click at [447, 48] on span "Patterns" at bounding box center [437, 44] width 24 height 9
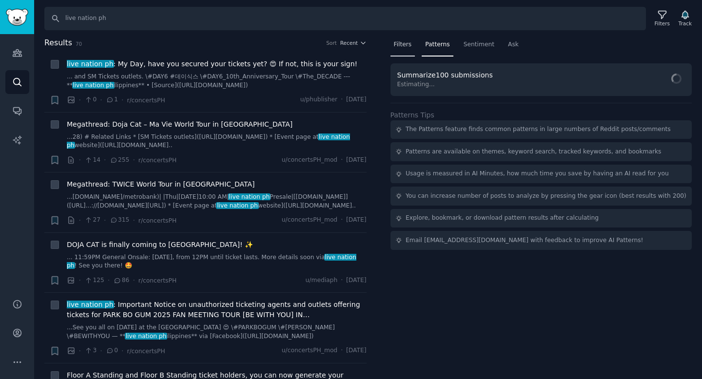
click at [404, 43] on span "Filters" at bounding box center [403, 44] width 18 height 9
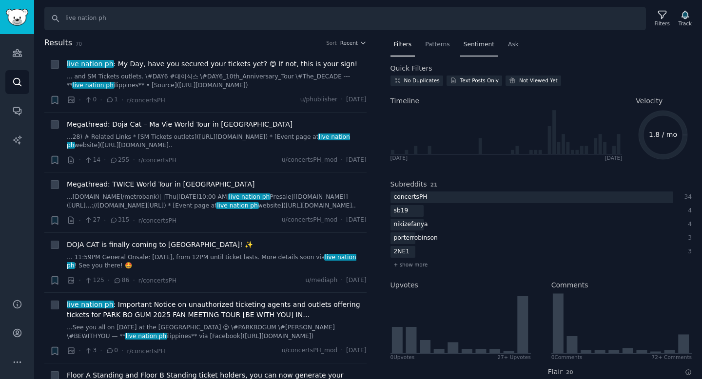
click at [488, 56] on div "Sentiment" at bounding box center [479, 47] width 38 height 20
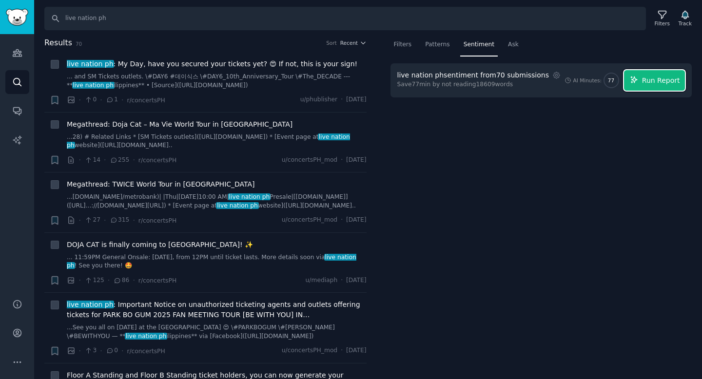
click at [665, 78] on span "Run Report" at bounding box center [661, 81] width 38 height 10
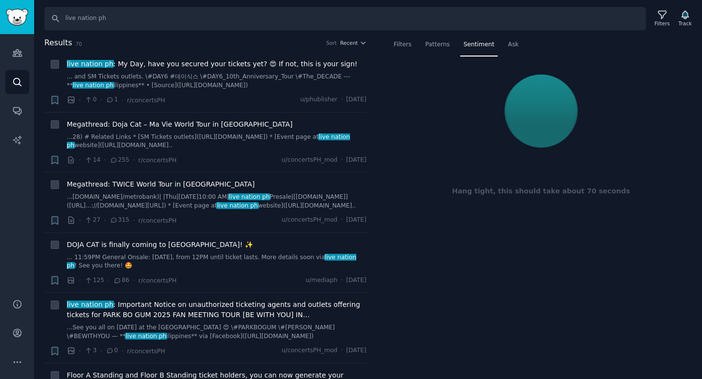
scroll to position [299, 0]
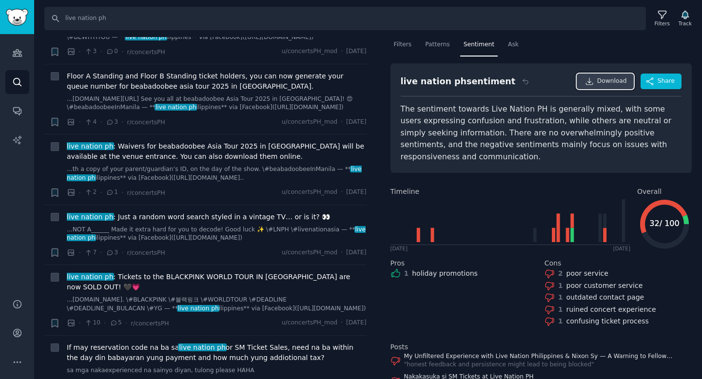
click at [605, 81] on span "Download" at bounding box center [612, 81] width 30 height 9
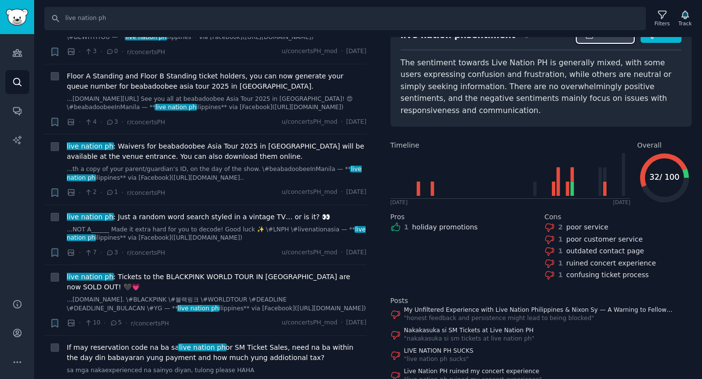
scroll to position [58, 0]
